Goal: Transaction & Acquisition: Purchase product/service

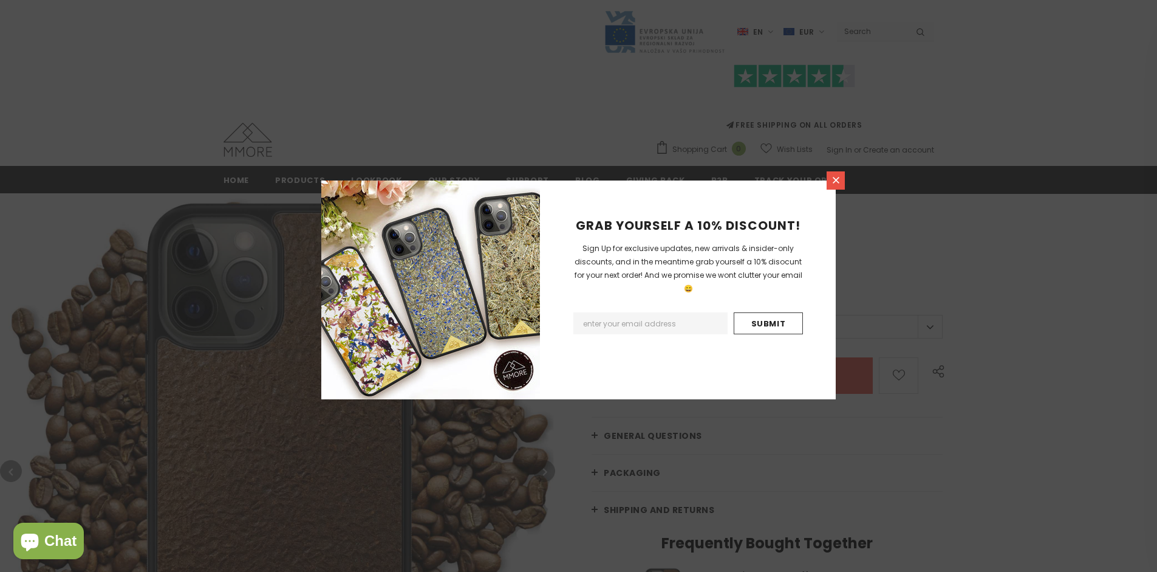
click at [836, 180] on icon at bounding box center [836, 180] width 7 height 7
